Goal: Task Accomplishment & Management: Manage account settings

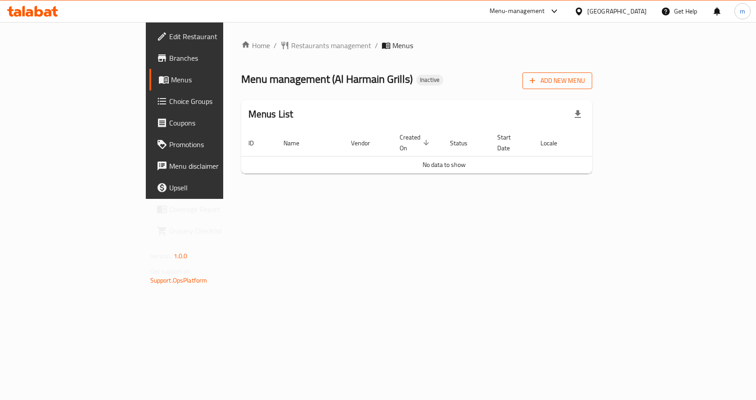
click at [585, 77] on span "Add New Menu" at bounding box center [557, 80] width 55 height 11
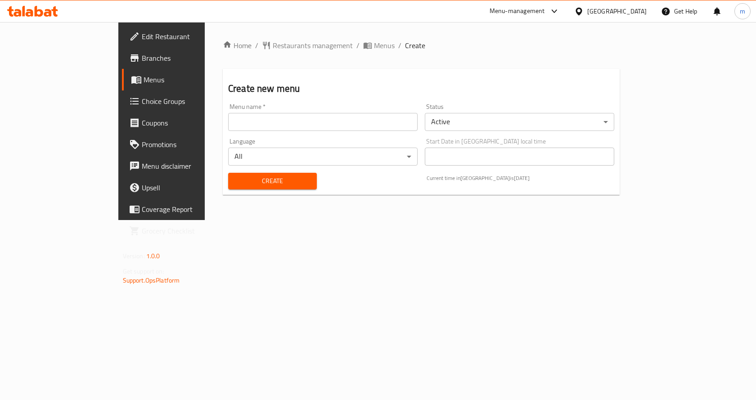
click at [410, 121] on input "text" at bounding box center [323, 122] width 190 height 18
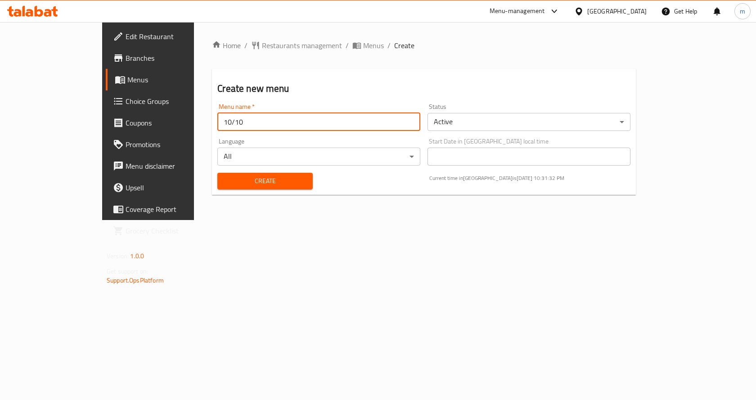
type input "10/10"
click at [281, 184] on button "Create" at bounding box center [264, 181] width 95 height 17
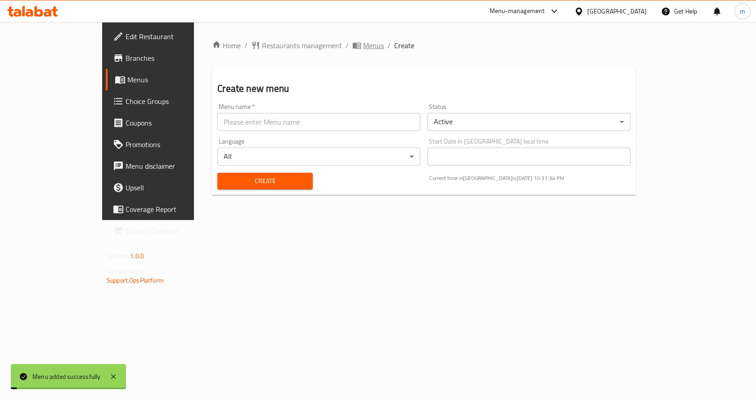
click at [363, 49] on span "Menus" at bounding box center [373, 45] width 21 height 11
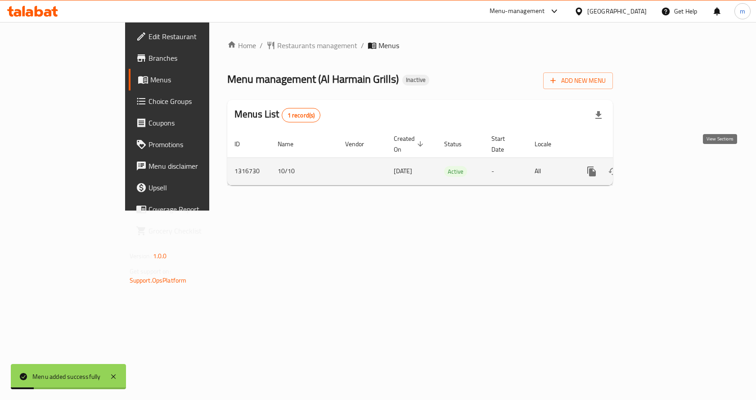
click at [668, 171] on link "enhanced table" at bounding box center [657, 172] width 22 height 22
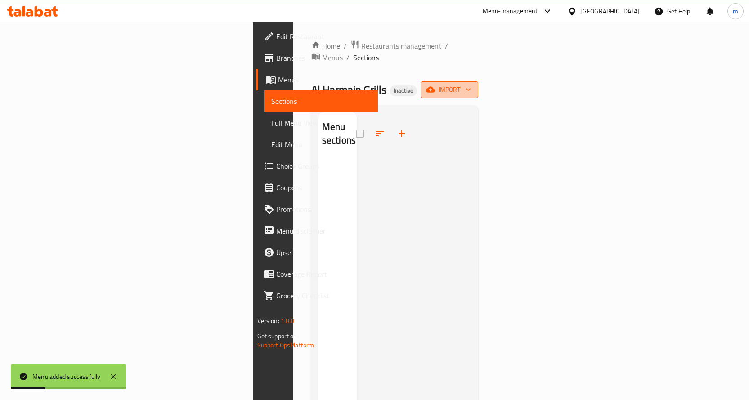
click at [471, 84] on span "import" at bounding box center [449, 89] width 43 height 11
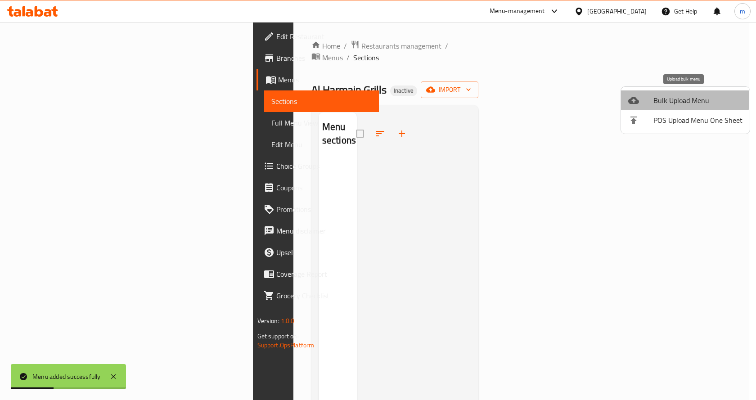
click at [654, 100] on span "Bulk Upload Menu" at bounding box center [698, 100] width 89 height 11
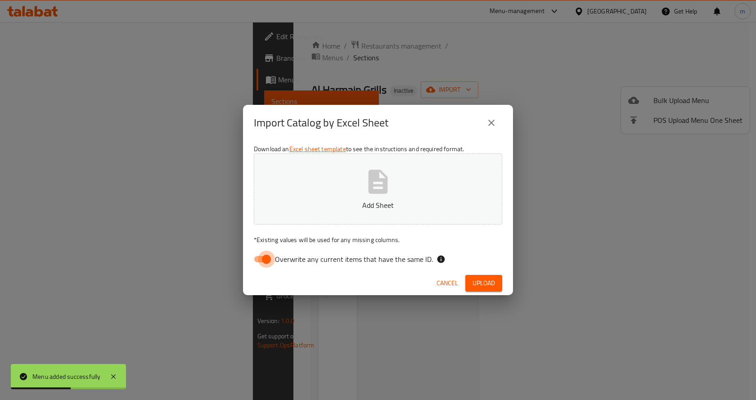
click at [254, 259] on input "Overwrite any current items that have the same ID." at bounding box center [266, 259] width 51 height 17
checkbox input "false"
click at [496, 285] on button "Upload" at bounding box center [483, 283] width 37 height 17
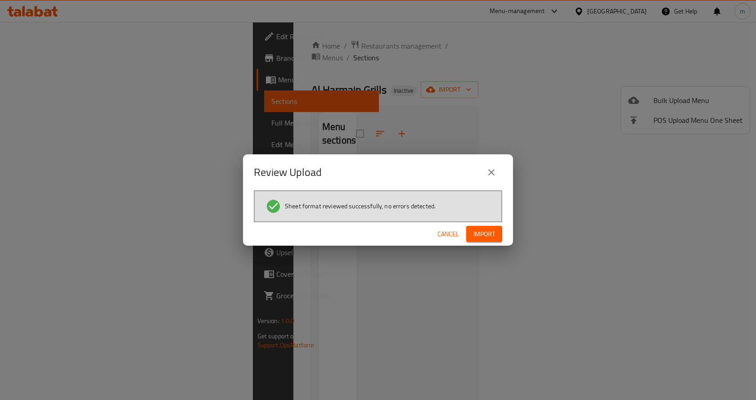
click at [486, 229] on span "Import" at bounding box center [485, 234] width 22 height 11
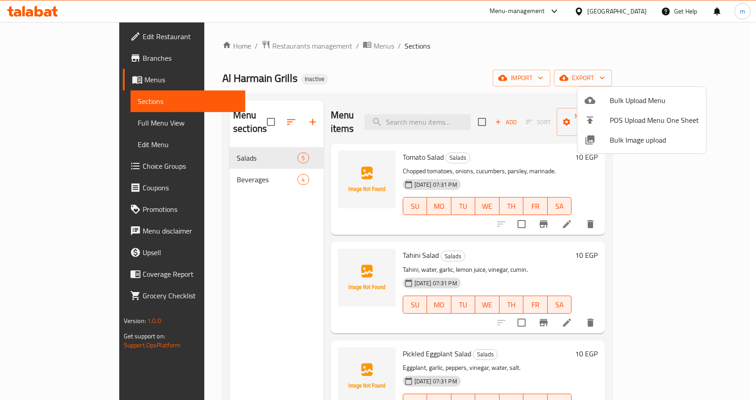
click at [198, 177] on div at bounding box center [378, 200] width 756 height 400
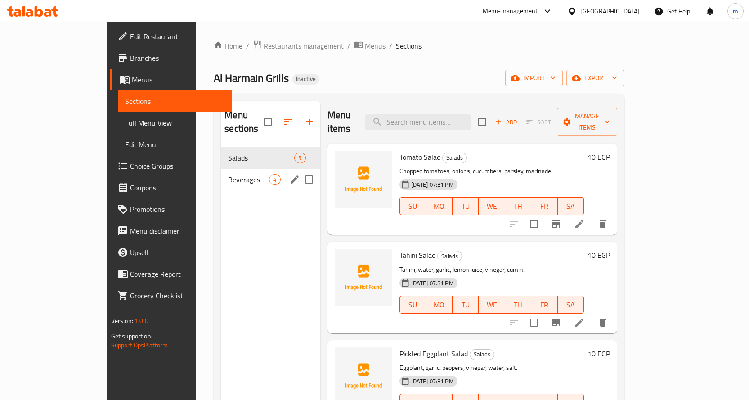
click at [221, 175] on div "Beverages 4" at bounding box center [270, 180] width 99 height 22
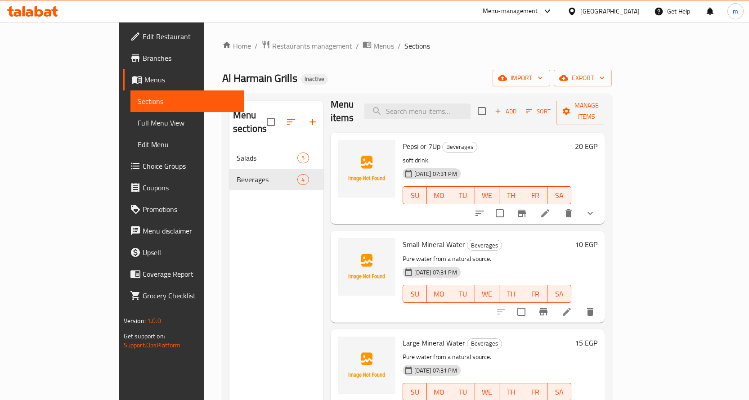
scroll to position [16, 0]
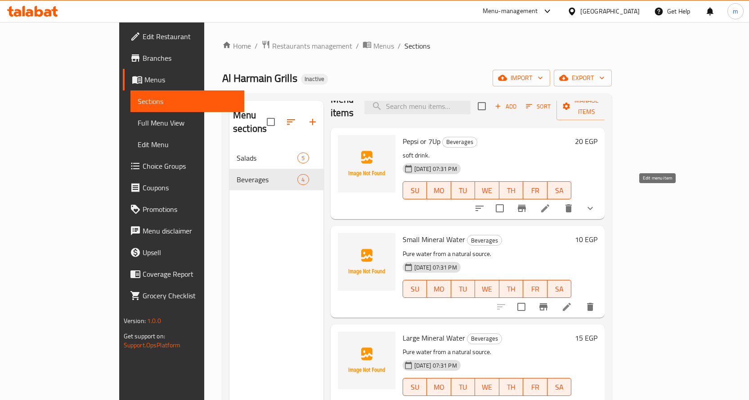
click at [551, 203] on icon at bounding box center [545, 208] width 11 height 11
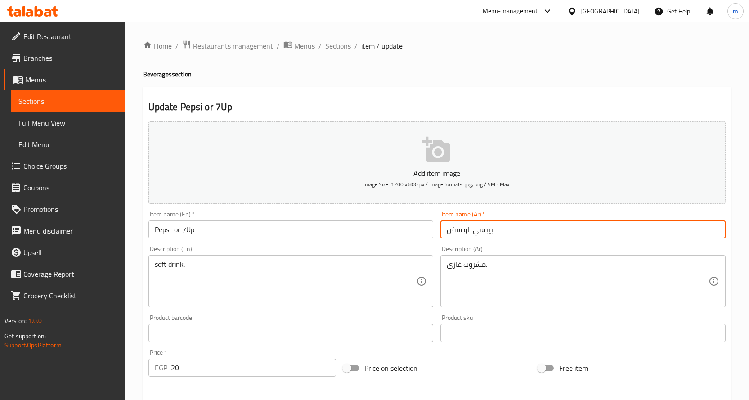
click at [479, 227] on input "بيبسي او سفن" at bounding box center [583, 230] width 285 height 18
type input "بيبسي او سفن اب"
click at [216, 232] on input "Pepsi or 7Up" at bounding box center [291, 230] width 285 height 18
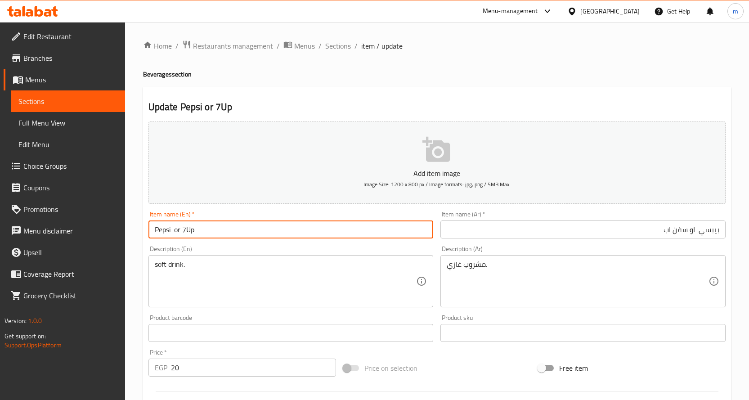
click at [186, 233] on input "Pepsi or 7Up" at bounding box center [291, 230] width 285 height 18
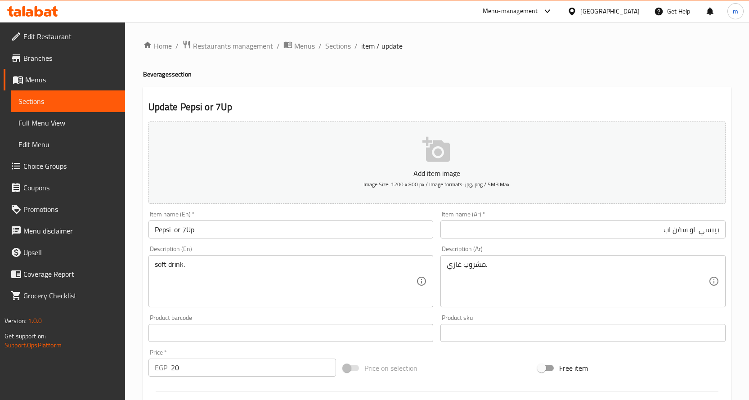
click at [186, 233] on input "Pepsi or 7Up" at bounding box center [291, 230] width 285 height 18
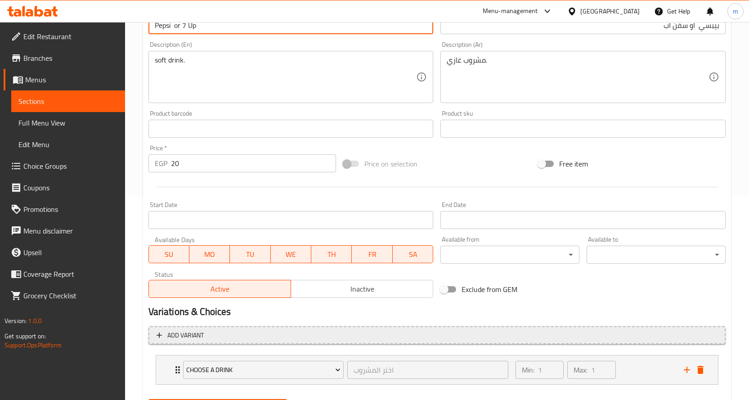
scroll to position [251, 0]
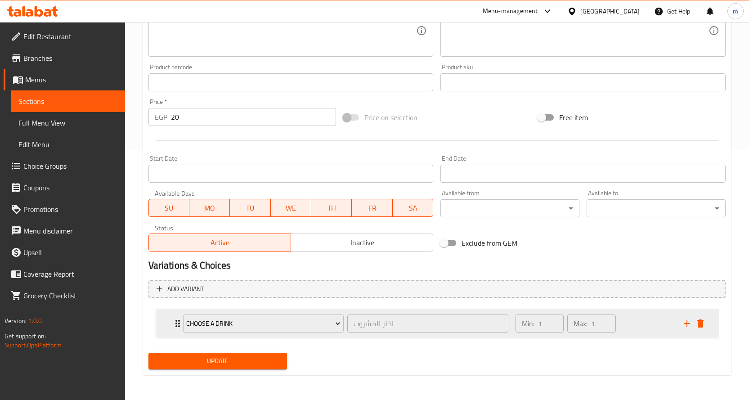
click at [163, 325] on div "Choose a drink اختر المشروب ​ Min: 1 ​ Max: 1 ​" at bounding box center [437, 323] width 562 height 29
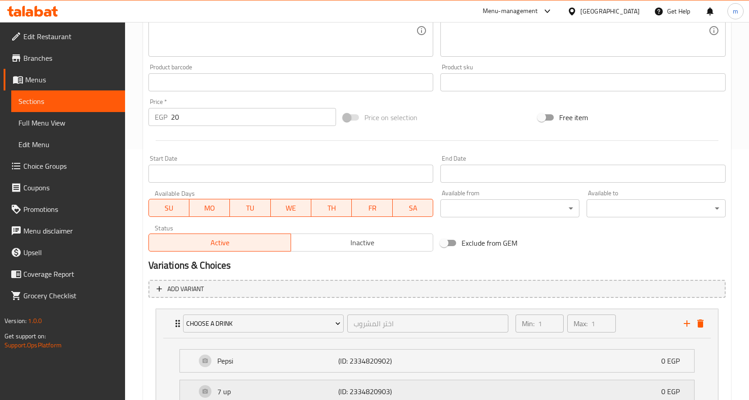
click at [302, 394] on p "7 up" at bounding box center [278, 391] width 122 height 11
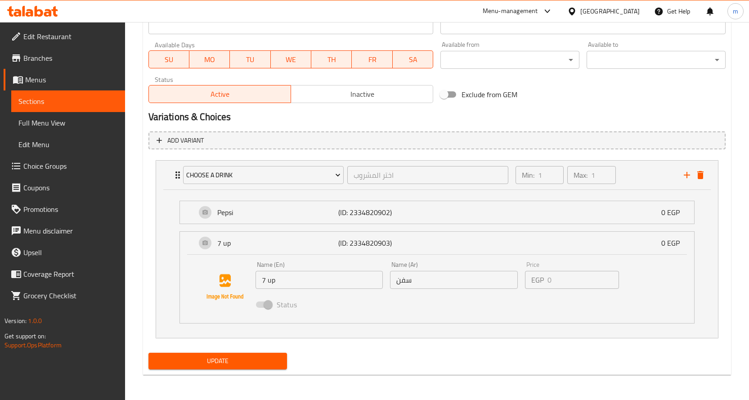
type input "Pepsi or 7 Up"
click at [412, 281] on input "سفن" at bounding box center [454, 280] width 128 height 18
click at [269, 356] on span "Update" at bounding box center [218, 361] width 125 height 11
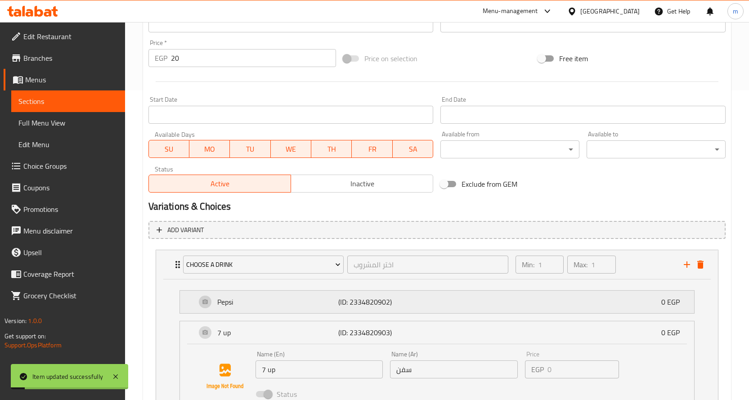
scroll to position [309, 0]
click at [56, 161] on span "Choice Groups" at bounding box center [70, 166] width 95 height 11
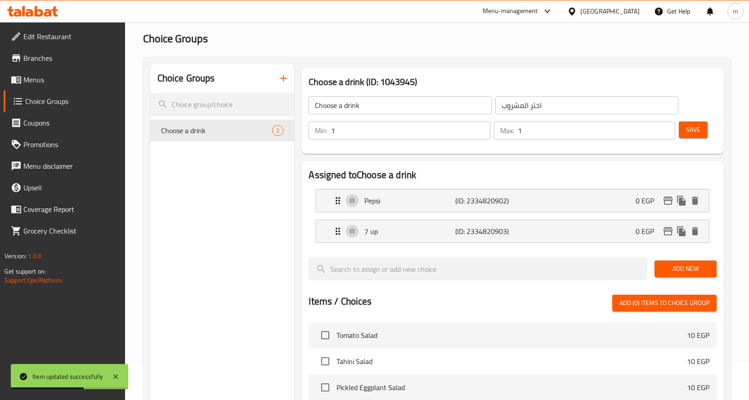
scroll to position [37, 0]
click at [428, 232] on p "7 up" at bounding box center [410, 232] width 91 height 11
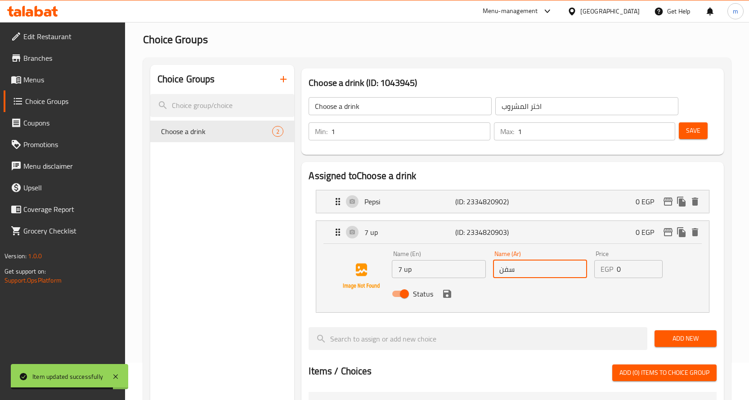
click at [523, 267] on input "سفن" at bounding box center [540, 269] width 94 height 18
type input "سفن آب"
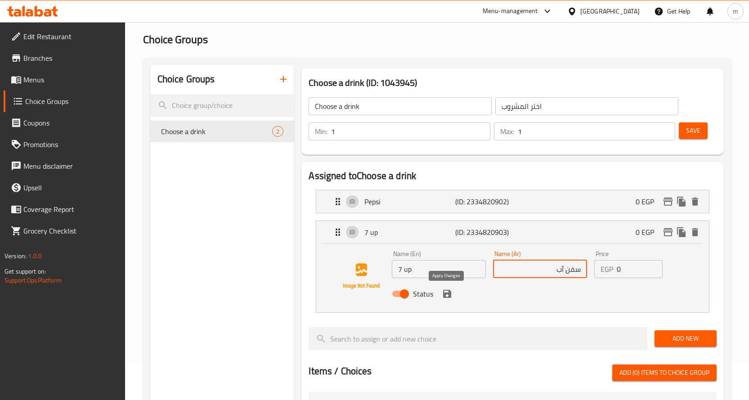
click at [449, 292] on icon "save" at bounding box center [447, 294] width 8 height 8
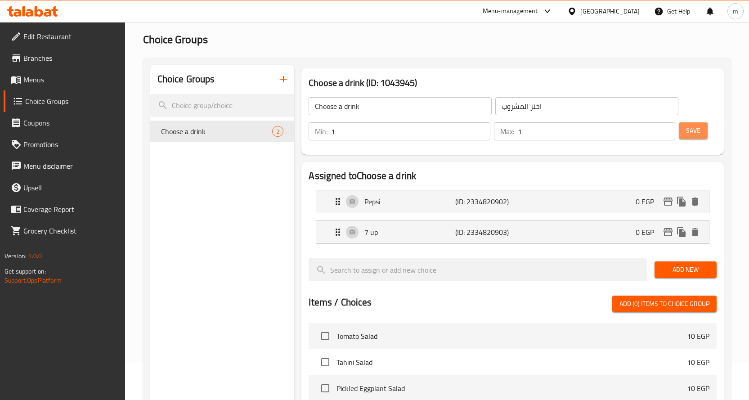
click at [706, 135] on button "Save" at bounding box center [693, 130] width 29 height 17
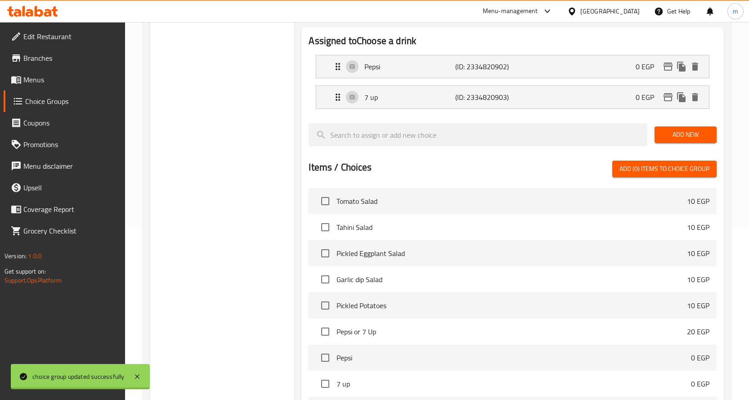
scroll to position [296, 0]
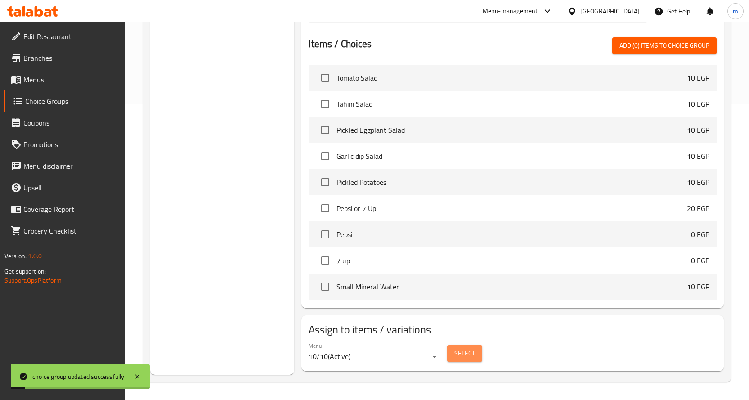
click at [473, 357] on span "Select" at bounding box center [465, 353] width 21 height 11
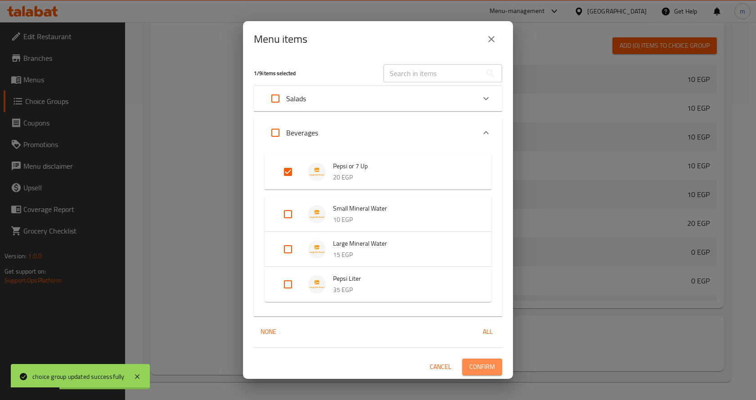
click at [483, 375] on button "Confirm" at bounding box center [482, 367] width 40 height 17
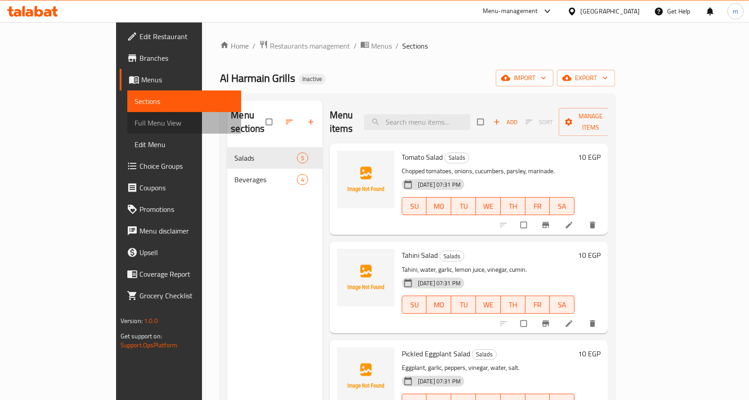
click at [135, 125] on span "Full Menu View" at bounding box center [184, 122] width 99 height 11
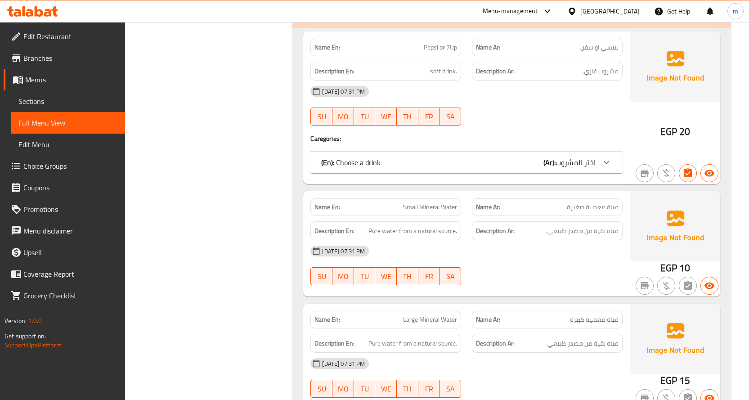
scroll to position [810, 0]
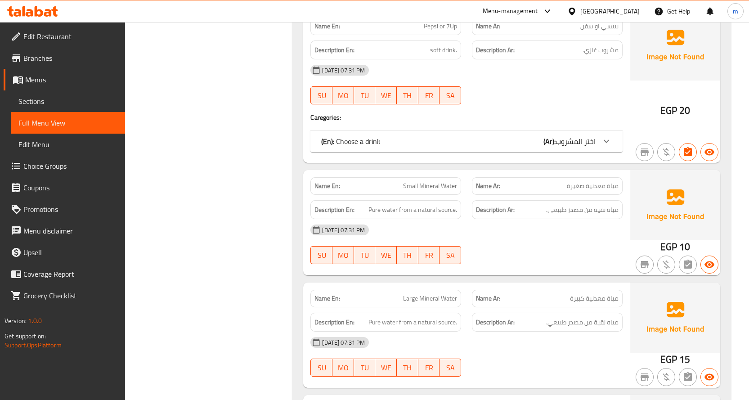
click at [533, 145] on div "(En): Choose a drink (Ar): اختر المشروب" at bounding box center [458, 141] width 275 height 11
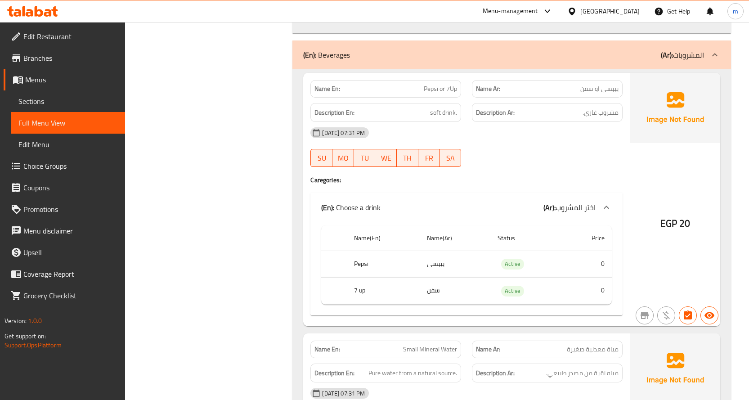
scroll to position [733, 0]
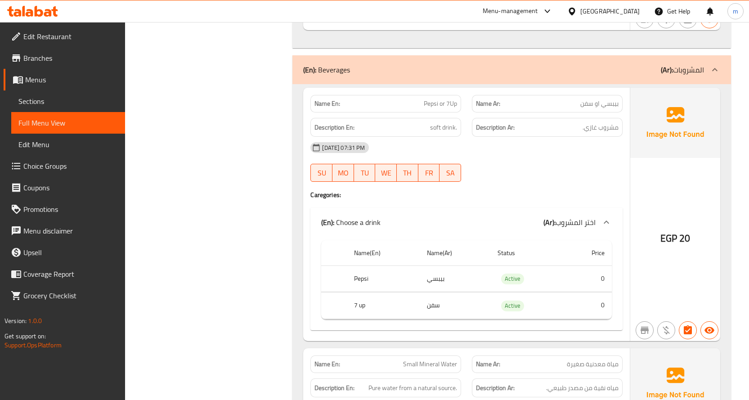
click at [443, 109] on div "Name En: Pepsi or 7Up" at bounding box center [386, 104] width 151 height 18
click at [443, 104] on span "Pepsi or 7Up" at bounding box center [440, 103] width 33 height 9
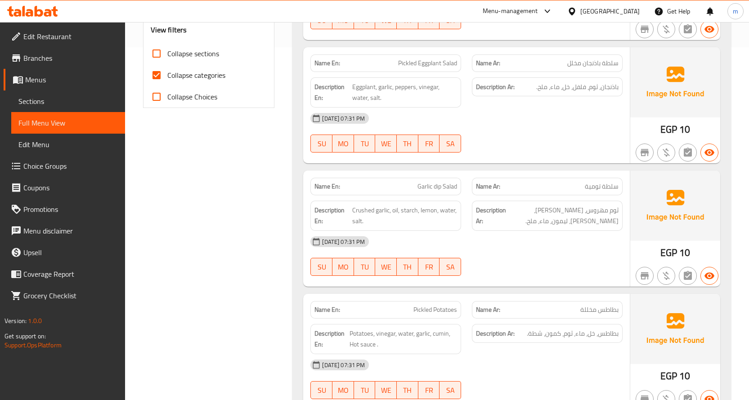
scroll to position [315, 0]
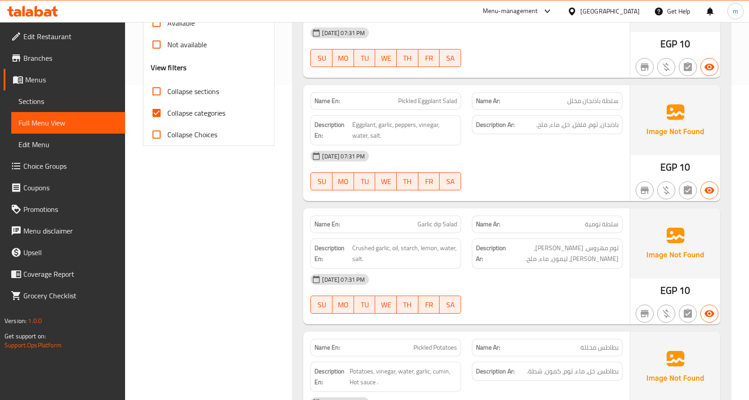
click at [212, 115] on span "Collapse categories" at bounding box center [196, 113] width 58 height 11
click at [167, 115] on input "Collapse categories" at bounding box center [157, 113] width 22 height 22
checkbox input "false"
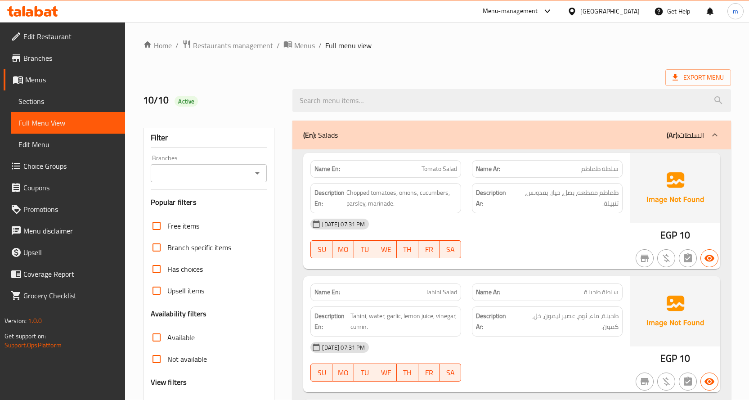
scroll to position [0, 0]
click at [684, 77] on span "Export Menu" at bounding box center [698, 77] width 51 height 11
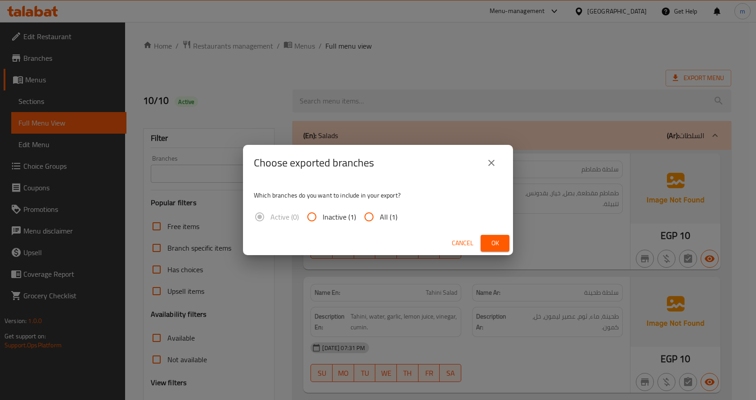
click at [368, 216] on input "All (1)" at bounding box center [369, 217] width 22 height 22
radio input "true"
click at [501, 240] on span "Ok" at bounding box center [495, 243] width 14 height 11
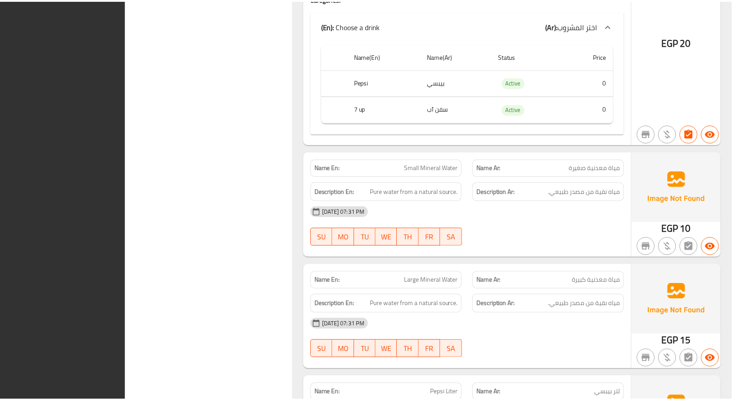
scroll to position [1048, 0]
